Goal: Information Seeking & Learning: Find specific page/section

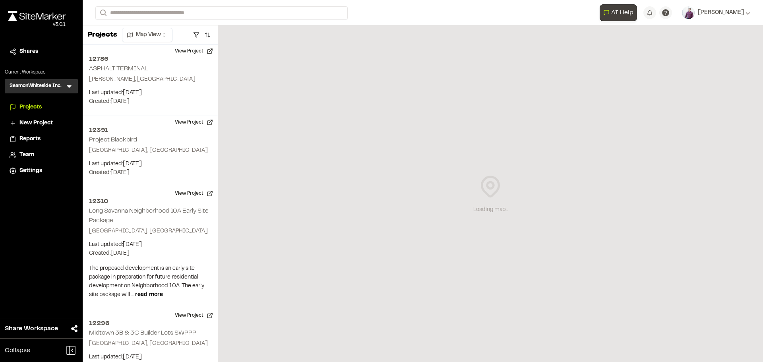
click at [633, 14] on span "AI Help" at bounding box center [622, 13] width 22 height 10
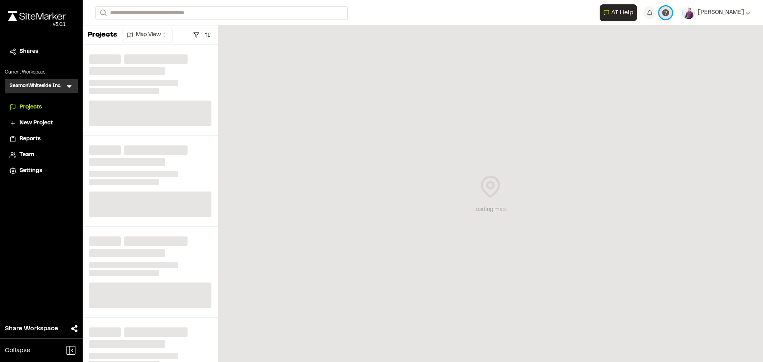
click at [670, 11] on icon at bounding box center [666, 13] width 8 height 8
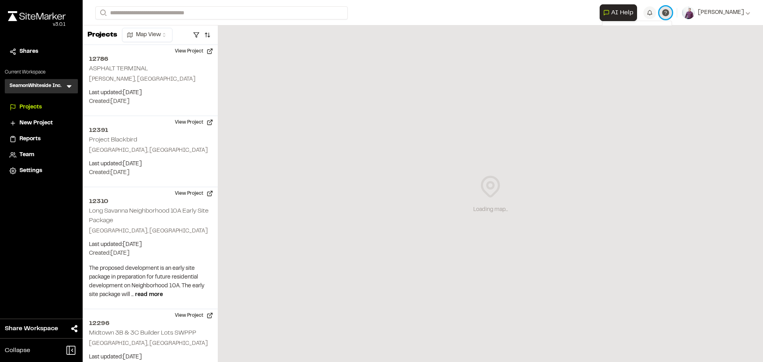
click at [669, 13] on icon at bounding box center [665, 12] width 7 height 7
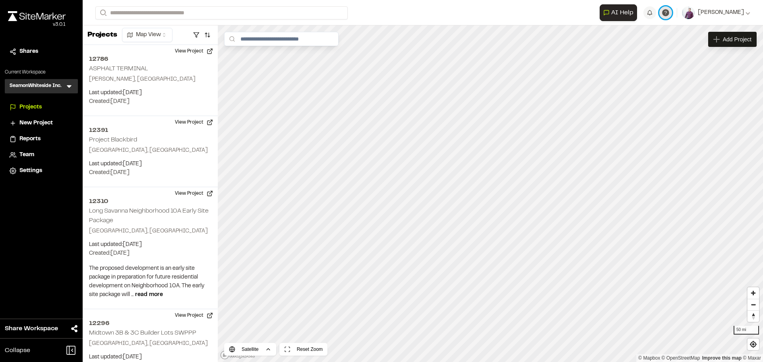
click at [670, 13] on icon at bounding box center [666, 13] width 8 height 8
click at [626, 41] on span "FAQ" at bounding box center [620, 42] width 11 height 9
click at [748, 12] on icon at bounding box center [747, 12] width 5 height 5
click at [442, 15] on form "Search" at bounding box center [347, 12] width 504 height 13
click at [29, 155] on span "Team" at bounding box center [26, 155] width 15 height 9
